Goal: Transaction & Acquisition: Purchase product/service

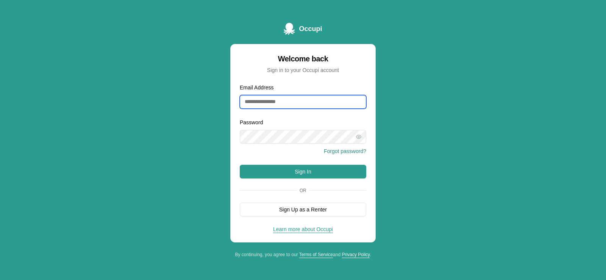
click at [287, 96] on input "Email Address" at bounding box center [303, 102] width 127 height 14
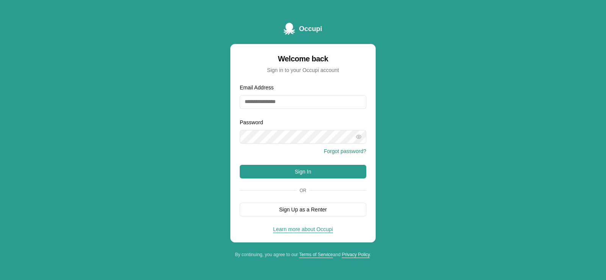
click at [304, 88] on div "Email Address" at bounding box center [303, 96] width 127 height 26
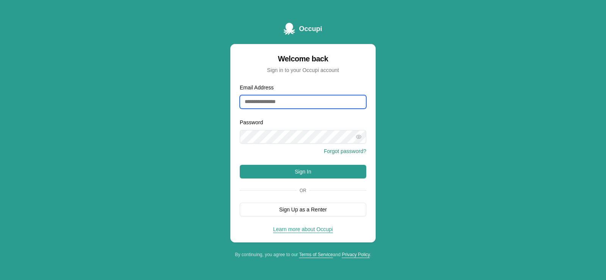
click at [300, 100] on input "Email Address" at bounding box center [303, 102] width 127 height 14
type input "**********"
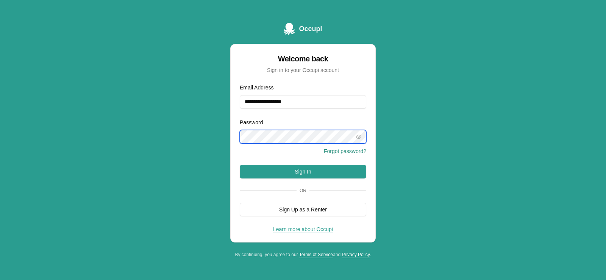
click at [240, 165] on button "Sign In" at bounding box center [303, 172] width 127 height 14
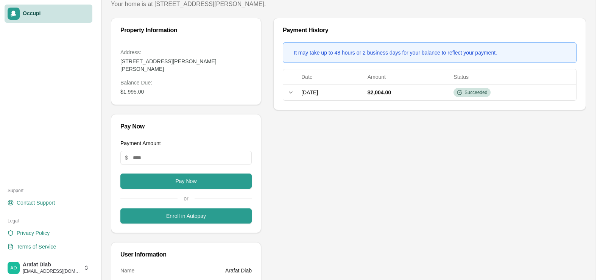
scroll to position [76, 0]
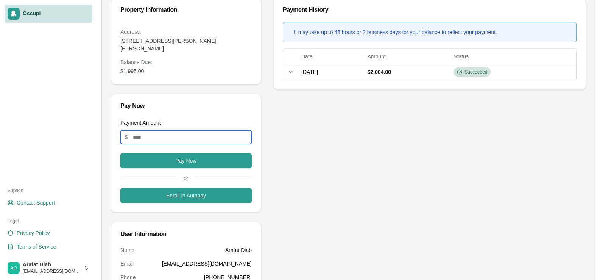
click at [160, 130] on input "Payment Amount" at bounding box center [185, 137] width 131 height 14
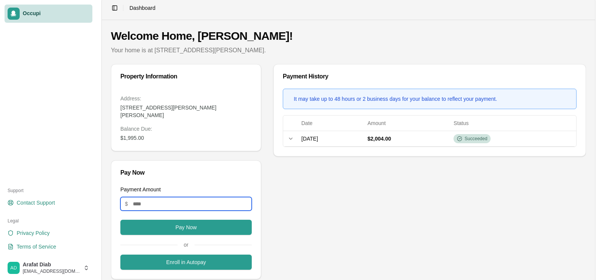
scroll to position [0, 0]
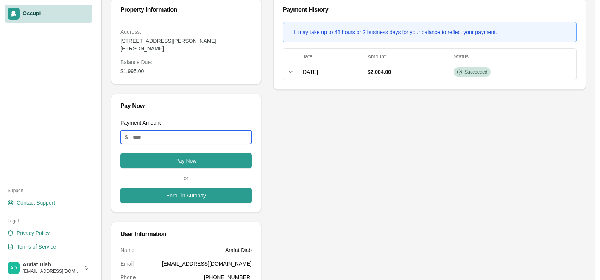
type input "*"
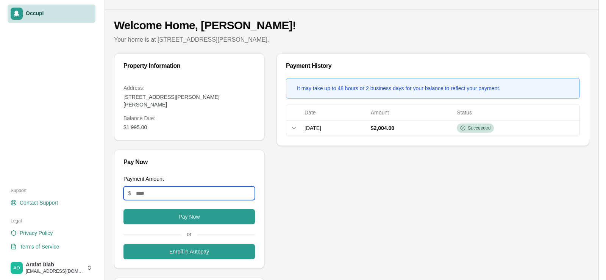
scroll to position [38, 0]
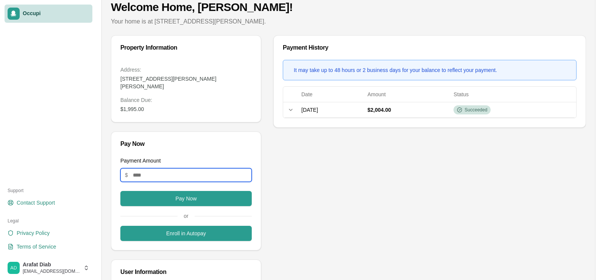
click at [161, 168] on input "*" at bounding box center [185, 175] width 131 height 14
type input "****"
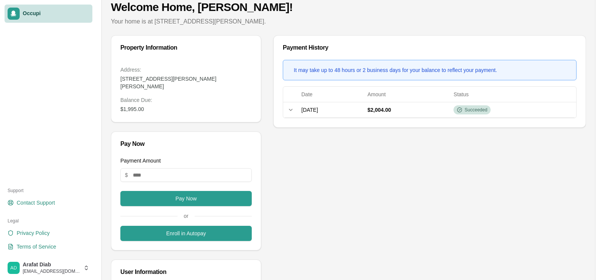
click at [183, 145] on div "Pay Now" at bounding box center [186, 144] width 150 height 24
click at [168, 191] on button "Pay Now" at bounding box center [185, 198] width 131 height 15
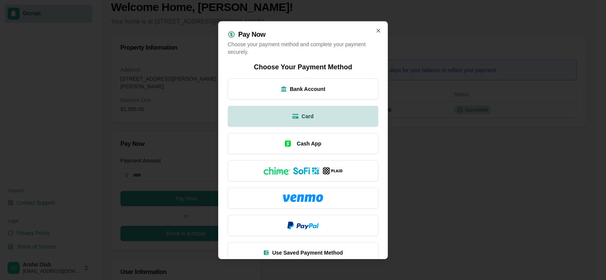
click at [311, 114] on button "Card" at bounding box center [303, 115] width 151 height 21
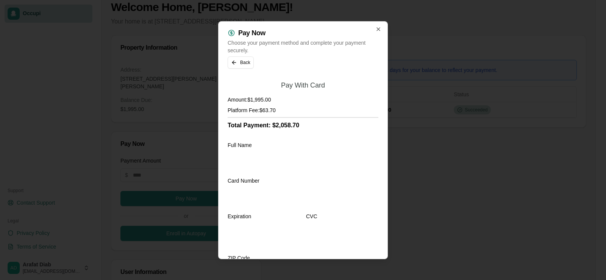
scroll to position [0, 0]
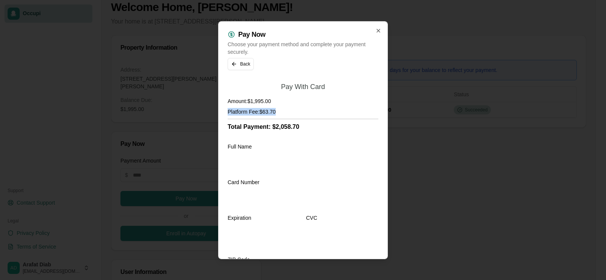
drag, startPoint x: 228, startPoint y: 111, endPoint x: 282, endPoint y: 109, distance: 54.2
click at [282, 109] on h4 "Platform Fee: $63.70" at bounding box center [303, 112] width 151 height 8
click at [309, 108] on h4 "Platform Fee: $63.70" at bounding box center [303, 112] width 151 height 8
drag, startPoint x: 299, startPoint y: 127, endPoint x: 229, endPoint y: 128, distance: 70.1
click at [229, 128] on h3 "Total Payment: $2,058.70" at bounding box center [303, 126] width 151 height 9
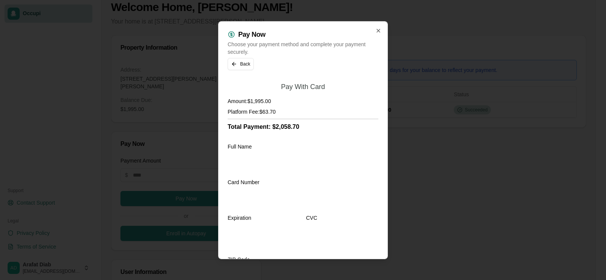
click at [333, 132] on div "Pay With Card Amount: $1,995.00 Platform Fee: $63.70 Total Payment: $2,058.70 F…" at bounding box center [303, 223] width 151 height 283
drag, startPoint x: 228, startPoint y: 127, endPoint x: 312, endPoint y: 127, distance: 84.1
click at [312, 127] on h3 "Total Payment: $2,058.70" at bounding box center [303, 126] width 151 height 9
click at [319, 127] on h3 "Total Payment: $2,058.70" at bounding box center [303, 126] width 151 height 9
drag, startPoint x: 278, startPoint y: 88, endPoint x: 349, endPoint y: 89, distance: 70.5
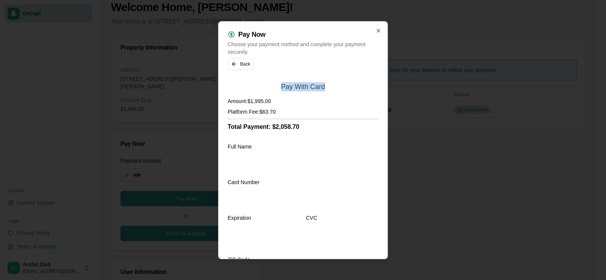
click at [348, 89] on div "Pay With Card" at bounding box center [303, 86] width 151 height 9
click at [360, 87] on div "Pay With Card" at bounding box center [303, 86] width 151 height 9
click at [375, 31] on icon "button" at bounding box center [378, 30] width 6 height 6
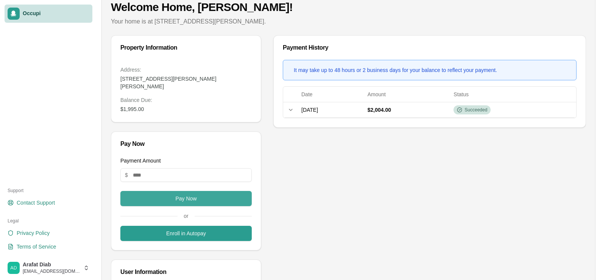
click at [198, 191] on button "Pay Now" at bounding box center [185, 198] width 131 height 15
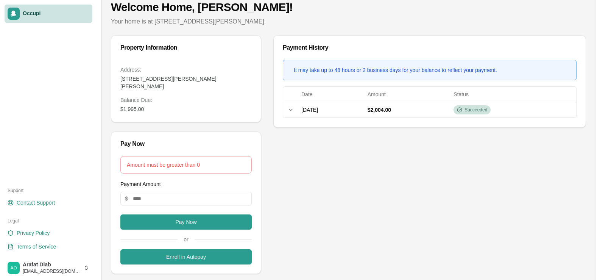
click at [197, 161] on div "Amount must be greater than 0" at bounding box center [186, 165] width 119 height 8
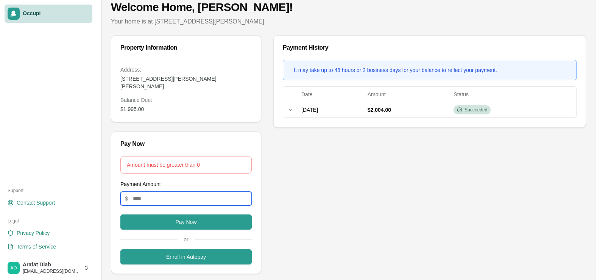
click at [189, 197] on input "Payment Amount" at bounding box center [185, 199] width 131 height 14
type input "****"
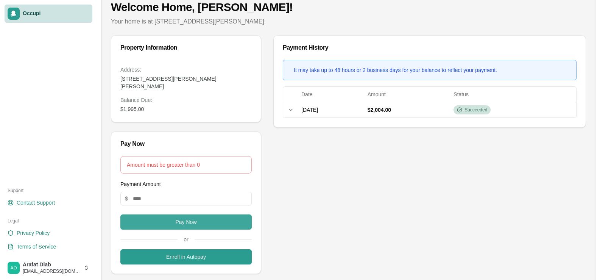
click at [207, 214] on button "Pay Now" at bounding box center [185, 221] width 131 height 15
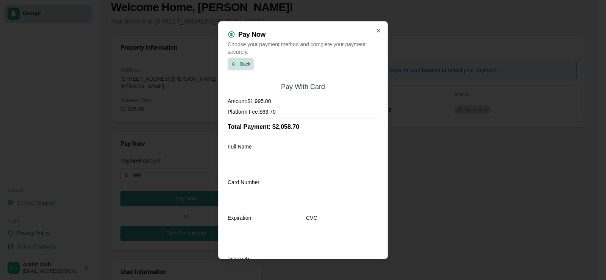
click at [235, 60] on button "Back" at bounding box center [241, 64] width 26 height 12
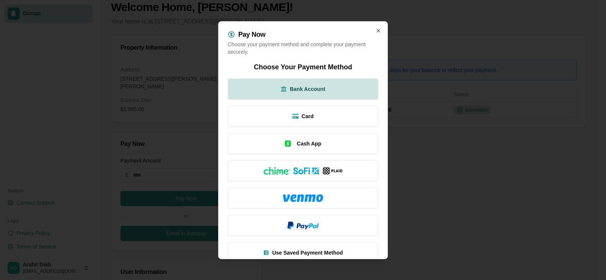
click at [318, 92] on span "Bank Account" at bounding box center [308, 89] width 36 height 8
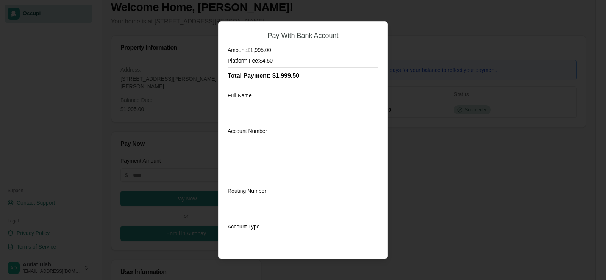
scroll to position [38, 0]
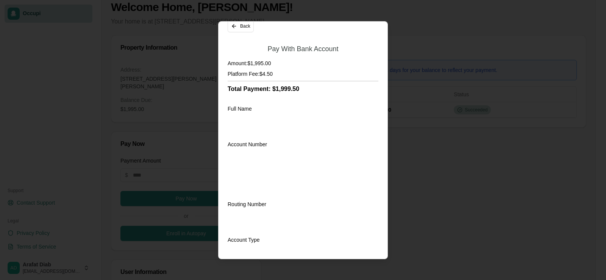
click at [317, 92] on h3 "Total Payment: $1,999.50" at bounding box center [303, 88] width 151 height 9
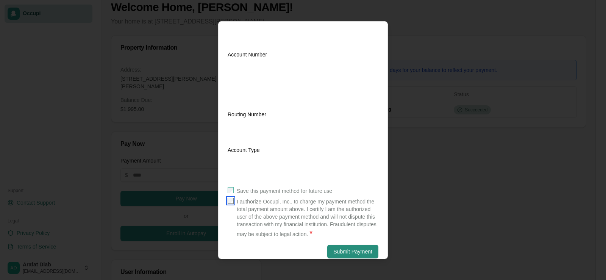
scroll to position [136, 0]
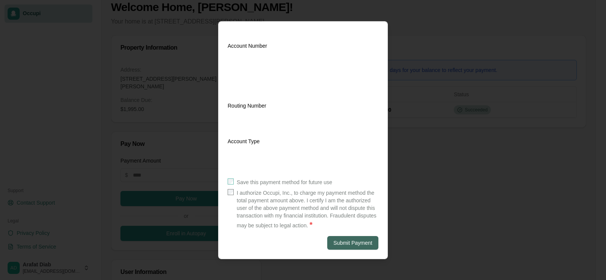
click at [356, 243] on button "Submit Payment" at bounding box center [352, 243] width 51 height 14
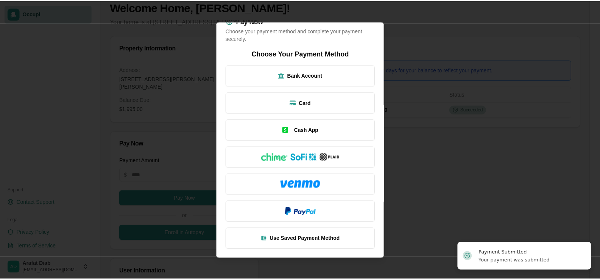
scroll to position [14, 0]
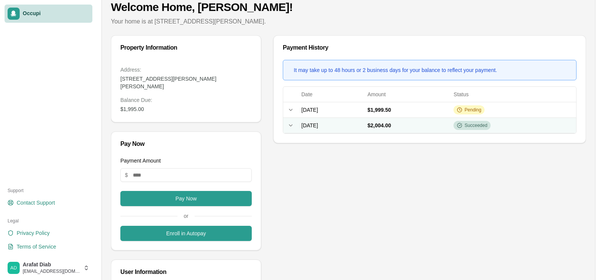
click at [293, 127] on icon at bounding box center [291, 125] width 6 height 6
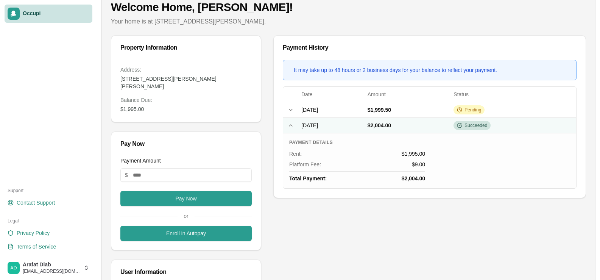
click at [291, 125] on icon at bounding box center [291, 125] width 6 height 6
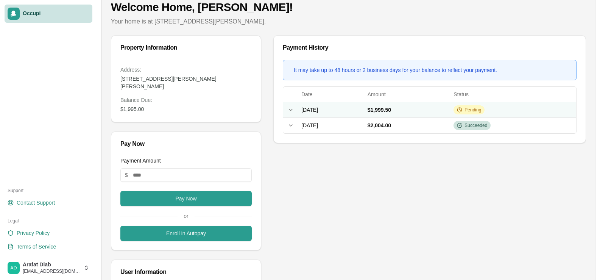
click at [294, 107] on div "Expand row" at bounding box center [290, 110] width 9 height 6
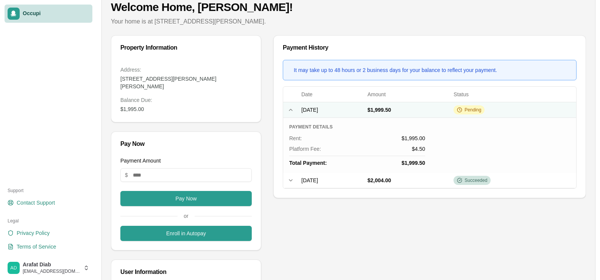
click at [294, 107] on div "Collapse row" at bounding box center [290, 110] width 9 height 6
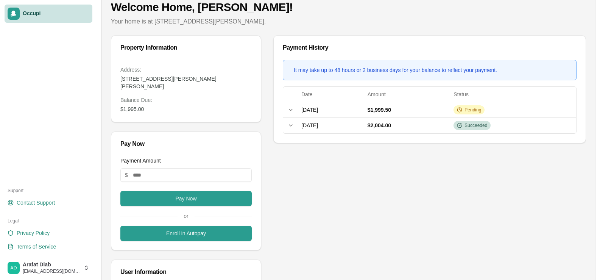
click at [466, 12] on h1 "Welcome Home, [PERSON_NAME]!" at bounding box center [348, 7] width 475 height 14
click at [500, 9] on h1 "Welcome Home, [PERSON_NAME]!" at bounding box center [348, 7] width 475 height 14
